Goal: Information Seeking & Learning: Learn about a topic

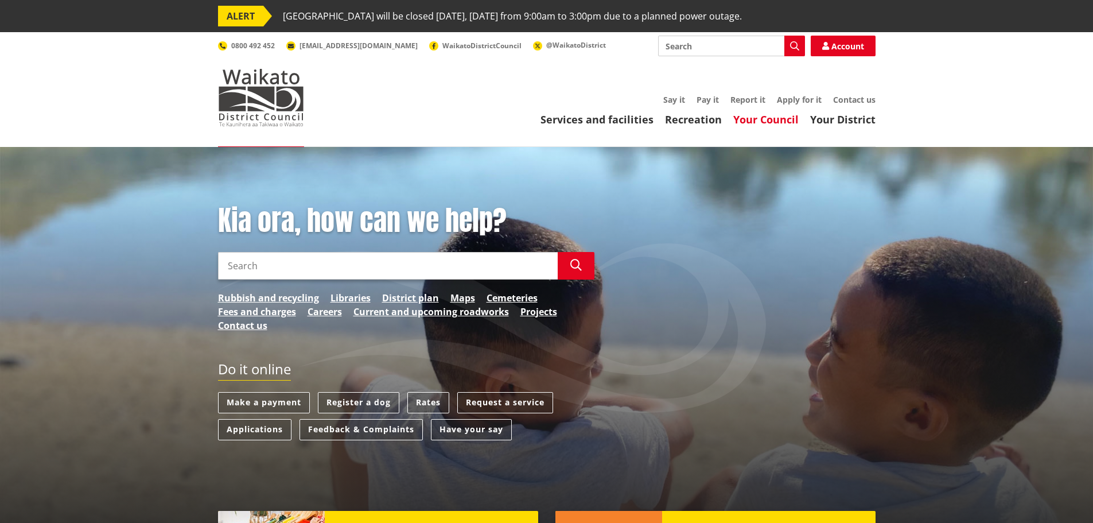
click at [783, 116] on link "Your Council" at bounding box center [765, 119] width 65 height 14
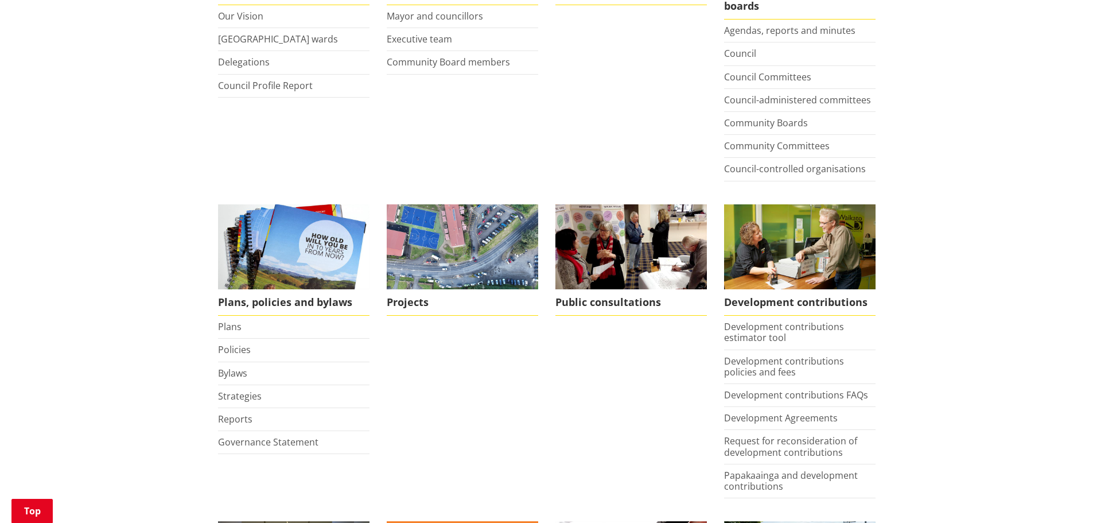
scroll to position [402, 0]
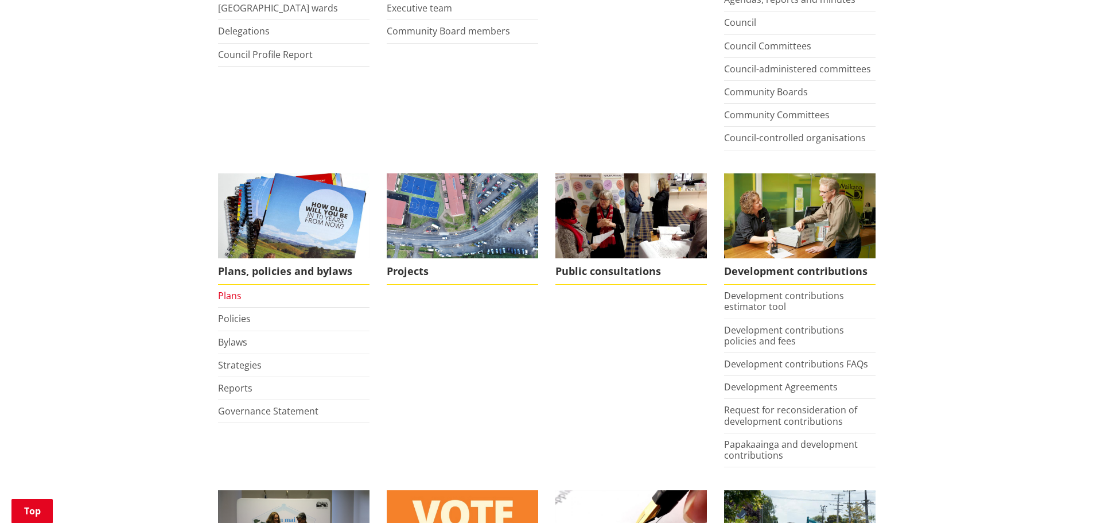
click at [229, 296] on link "Plans" at bounding box center [230, 295] width 24 height 13
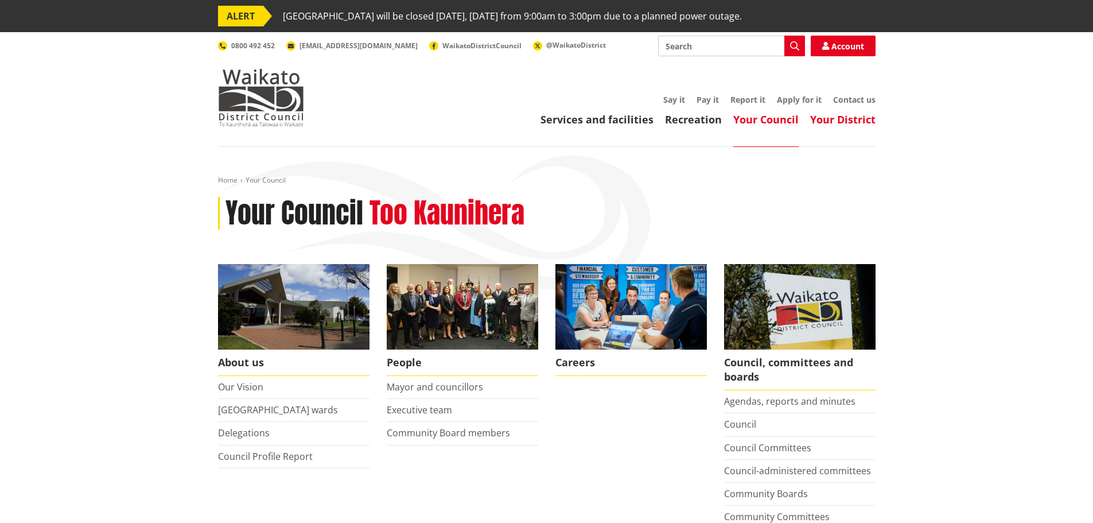
click at [863, 124] on link "Your District" at bounding box center [842, 119] width 65 height 14
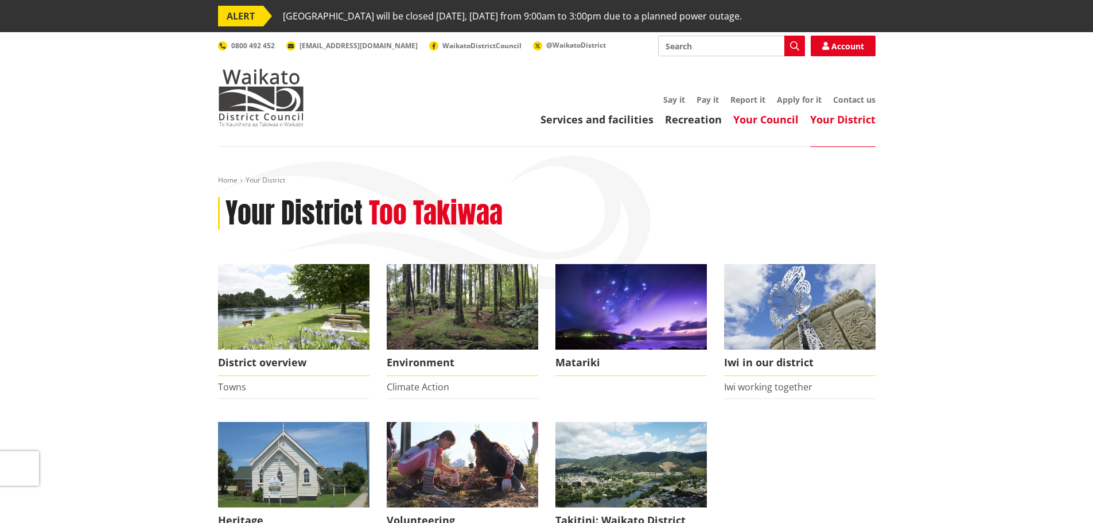
click at [774, 124] on link "Your Council" at bounding box center [765, 119] width 65 height 14
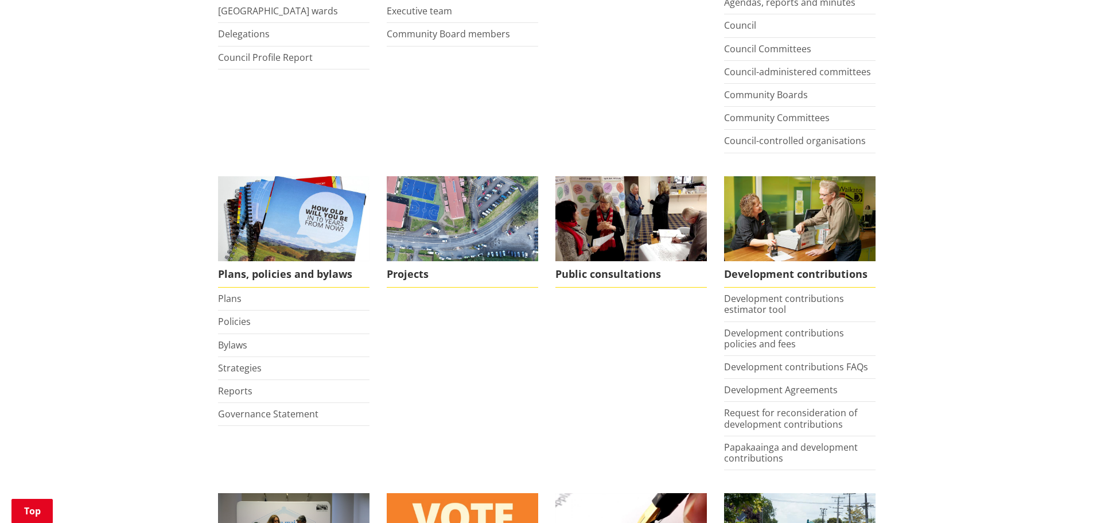
scroll to position [402, 0]
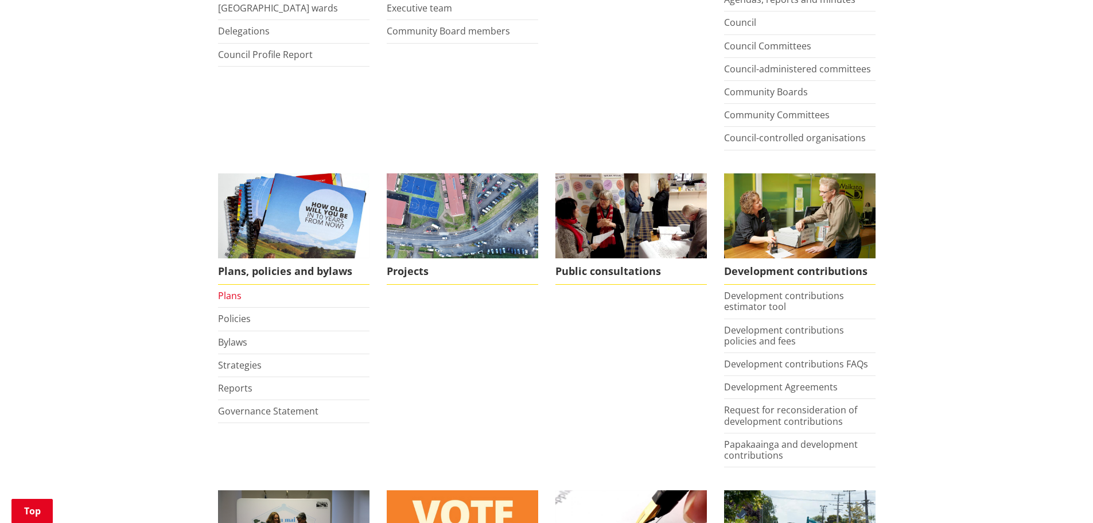
click at [232, 297] on link "Plans" at bounding box center [230, 295] width 24 height 13
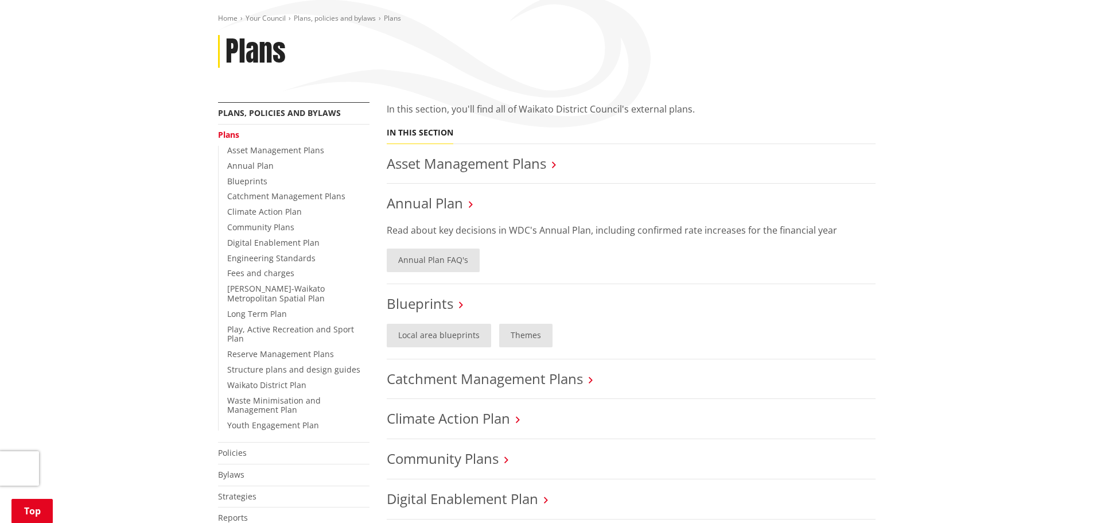
scroll to position [230, 0]
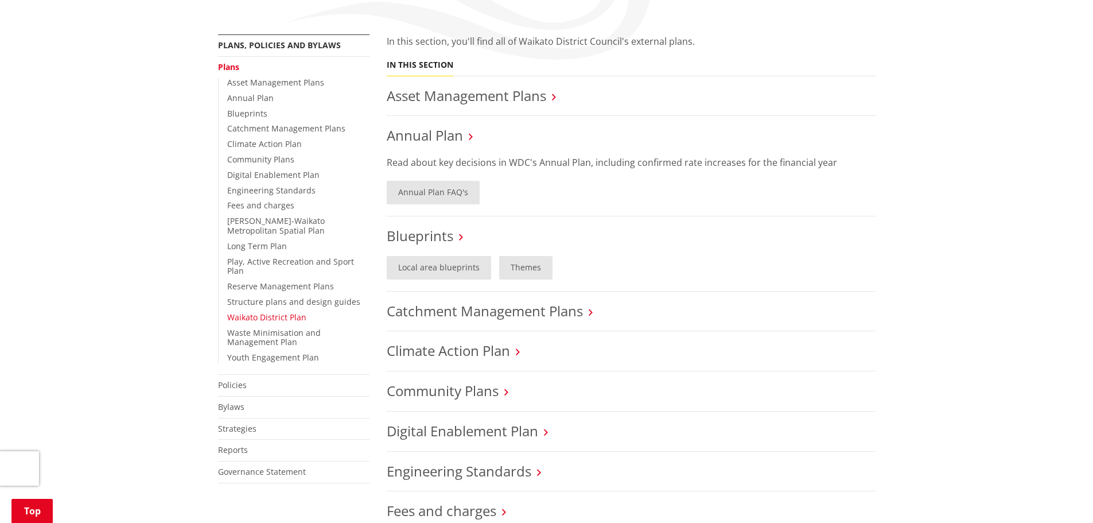
click at [276, 312] on link "Waikato District Plan" at bounding box center [266, 317] width 79 height 11
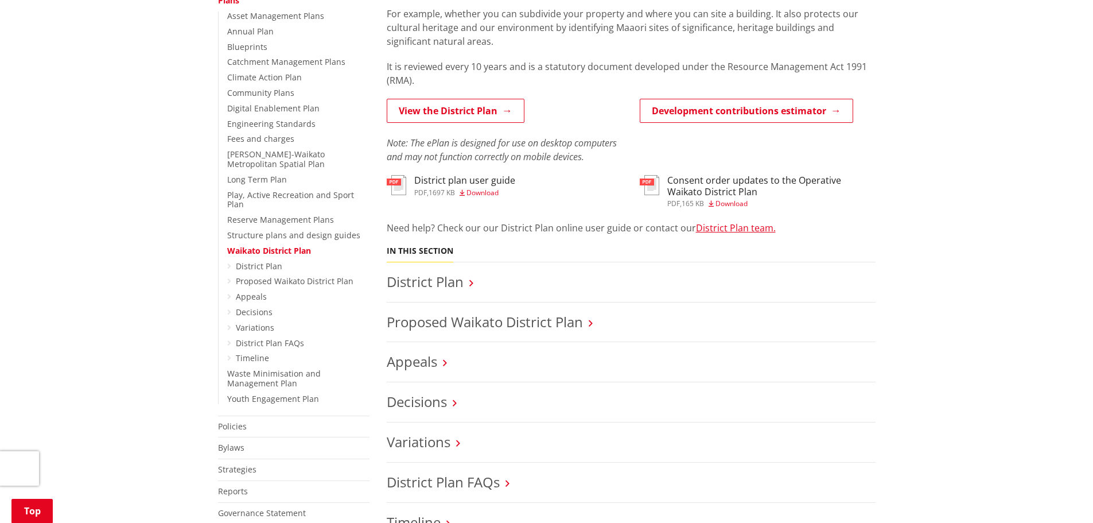
scroll to position [287, 0]
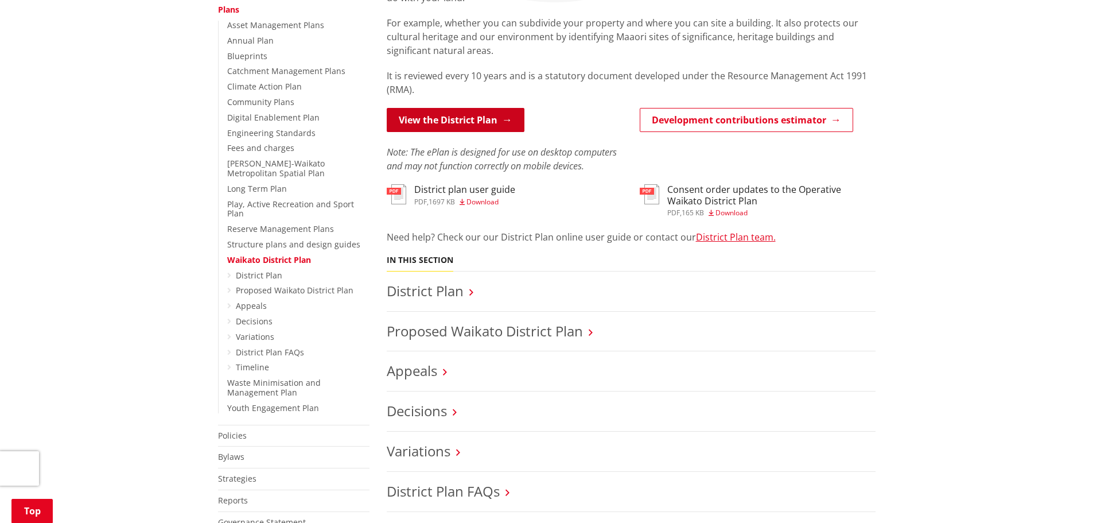
click at [479, 127] on link "View the District Plan" at bounding box center [456, 120] width 138 height 24
